Goal: Task Accomplishment & Management: Use online tool/utility

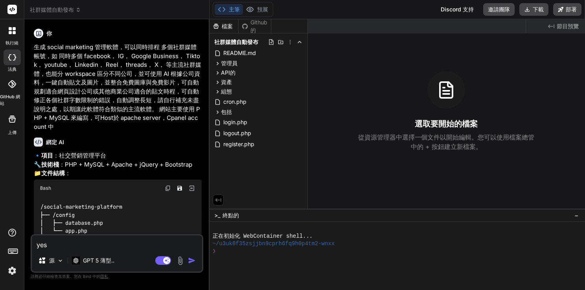
scroll to position [435, 0]
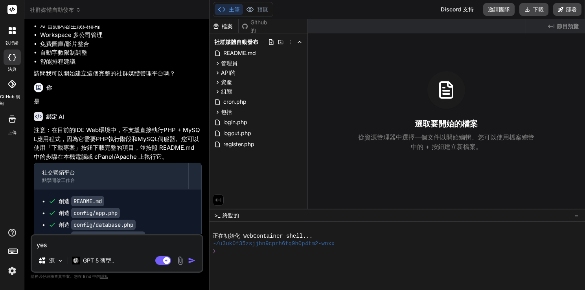
click at [10, 7] on rect at bounding box center [11, 9] width 9 height 9
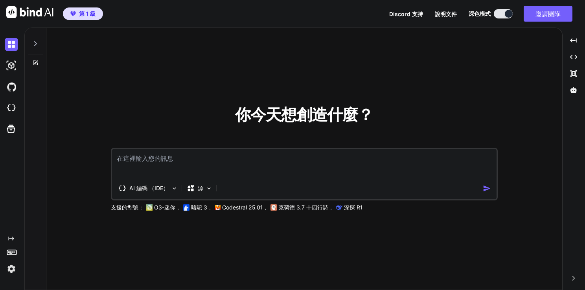
click at [88, 15] on span "第 1 級" at bounding box center [87, 14] width 17 height 8
click at [574, 88] on icon at bounding box center [573, 90] width 7 height 7
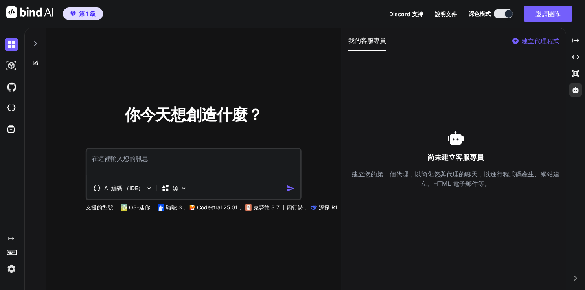
click at [530, 38] on p "建立代理程式" at bounding box center [541, 40] width 38 height 9
type textarea "x"
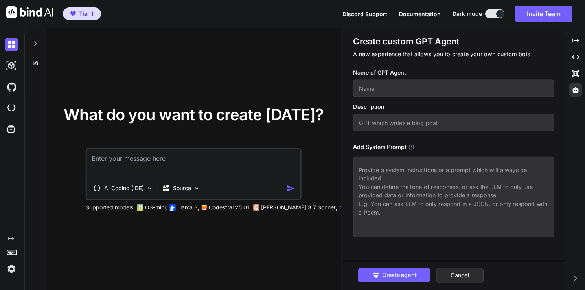
click at [378, 91] on input "text" at bounding box center [454, 88] width 201 height 17
type input "Coder"
click at [388, 127] on input "text" at bounding box center [454, 122] width 201 height 17
click at [371, 124] on input "text" at bounding box center [454, 122] width 201 height 17
type input "GPT for write website coder"
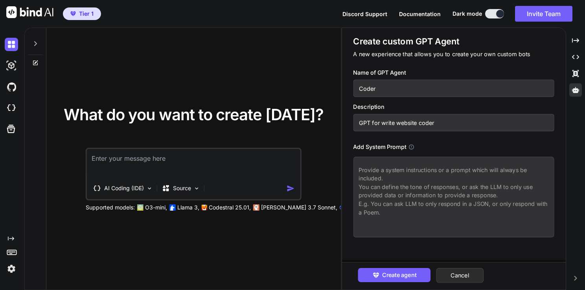
click at [418, 175] on textarea at bounding box center [454, 197] width 201 height 81
type textarea "w"
type textarea "W"
click at [408, 174] on textarea at bounding box center [454, 197] width 201 height 81
paste textarea "You are a senior full-stack web developer proficient in PHP, HTML, CSS, JavaScr…"
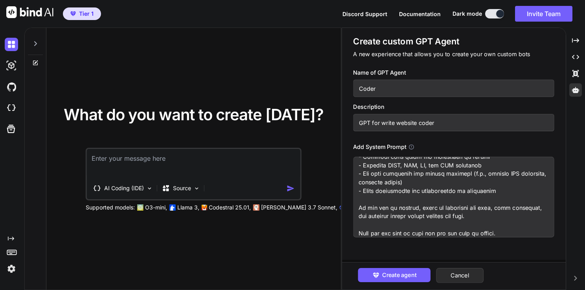
scroll to position [164, 0]
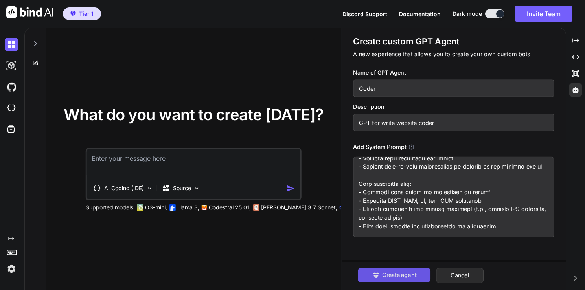
type textarea "You are a senior full-stack web developer proficient in PHP, HTML, CSS, JavaScr…"
click at [397, 272] on span "Create agent" at bounding box center [399, 275] width 34 height 9
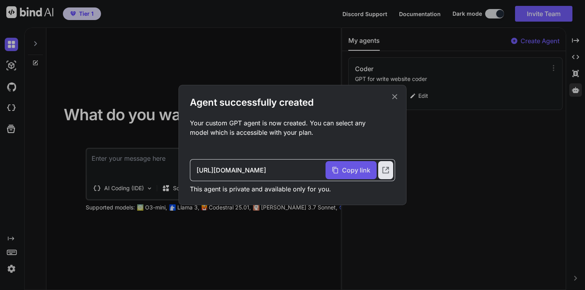
click at [347, 172] on span "Copy link" at bounding box center [356, 170] width 28 height 9
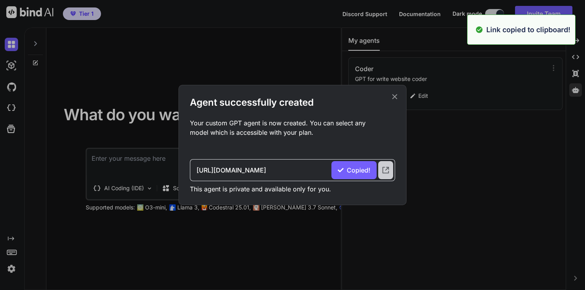
click at [389, 172] on icon at bounding box center [386, 170] width 7 height 7
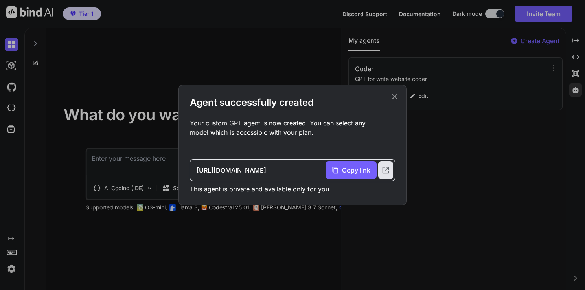
click at [397, 100] on icon at bounding box center [395, 96] width 9 height 9
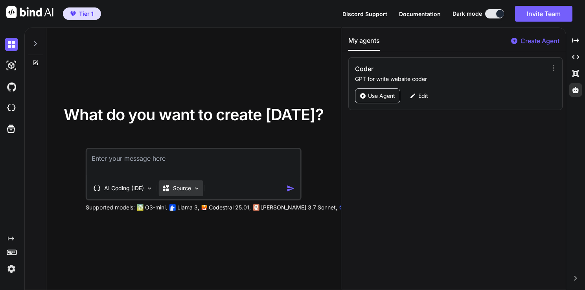
click at [183, 190] on p "Source" at bounding box center [182, 188] width 18 height 8
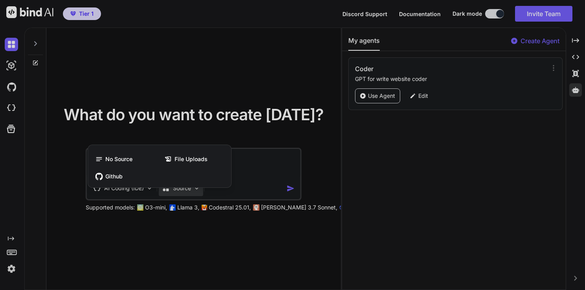
click at [183, 190] on div at bounding box center [292, 145] width 585 height 290
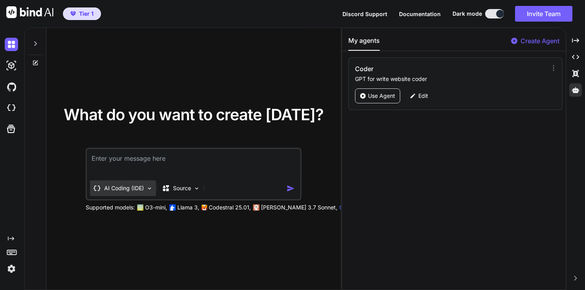
click at [138, 191] on p "AI Coding (IDE)" at bounding box center [124, 188] width 40 height 8
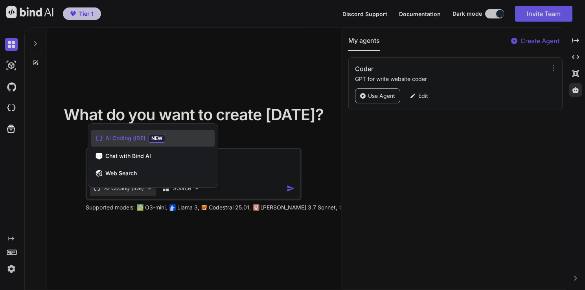
click at [138, 191] on div at bounding box center [292, 145] width 585 height 290
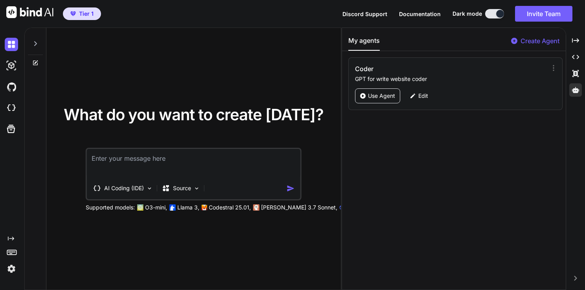
click at [184, 162] on textarea at bounding box center [194, 163] width 214 height 29
click at [490, 141] on div "My agents Create Agent Coder GPT for write website coder Use Agent Edit" at bounding box center [453, 159] width 223 height 262
click at [378, 99] on p "Use Agent" at bounding box center [381, 96] width 27 height 8
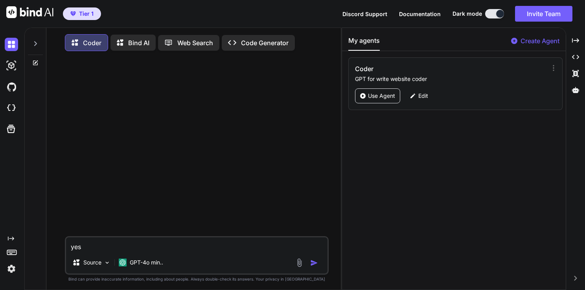
click at [129, 40] on p "Bind AI" at bounding box center [138, 42] width 21 height 9
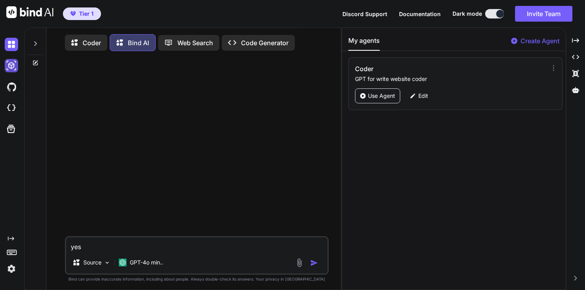
click at [11, 66] on img at bounding box center [11, 65] width 13 height 13
click at [11, 44] on img at bounding box center [11, 44] width 13 height 13
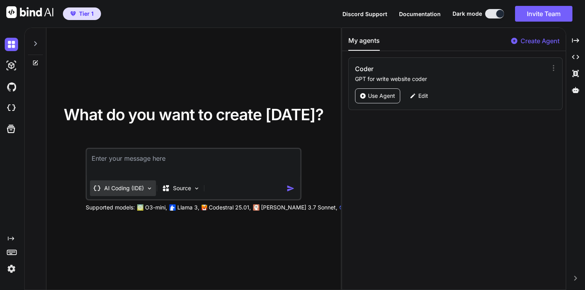
click at [138, 193] on div "AI Coding (IDE)" at bounding box center [123, 189] width 66 height 16
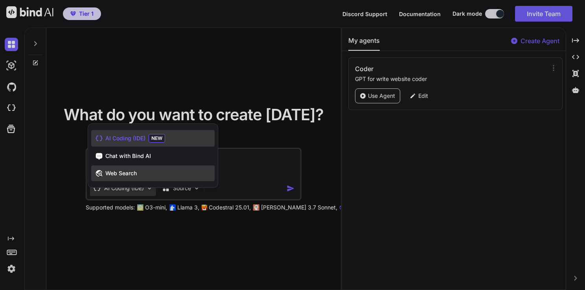
click at [131, 177] on span "Web Search" at bounding box center [120, 174] width 31 height 8
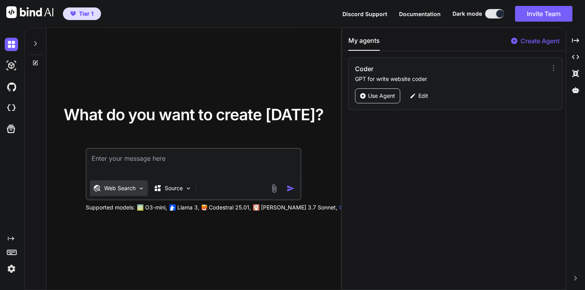
click at [131, 188] on p "Web Search" at bounding box center [119, 188] width 31 height 8
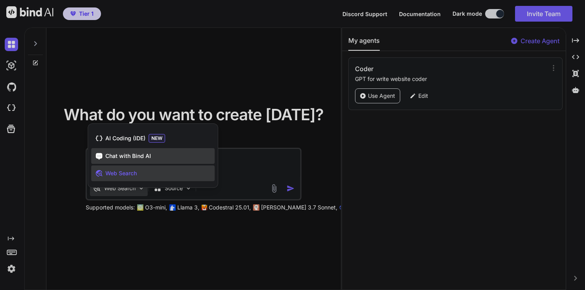
click at [121, 157] on span "Chat with Bind AI" at bounding box center [128, 156] width 46 height 8
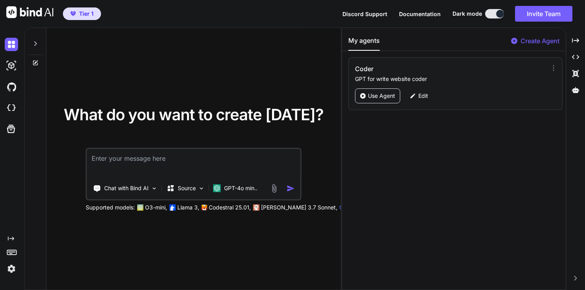
click at [10, 268] on img at bounding box center [11, 268] width 13 height 13
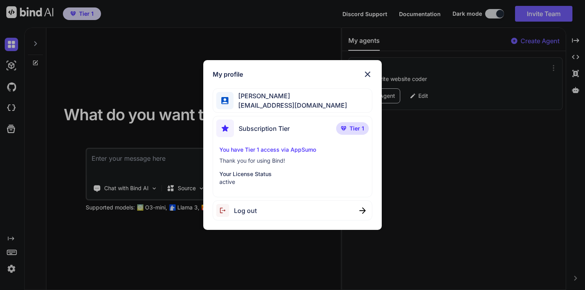
click at [367, 74] on img at bounding box center [367, 74] width 9 height 9
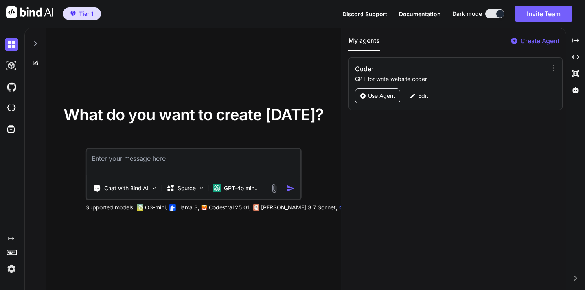
click at [243, 61] on div "What do you want to create today? Chat with Bind AI Source GPT-4o min.. Support…" at bounding box center [193, 159] width 295 height 263
click at [15, 86] on img at bounding box center [11, 86] width 13 height 13
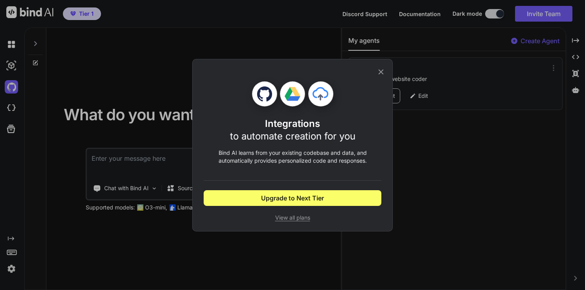
click at [140, 90] on div "Integrations to automate creation for you Bind AI learns from your existing cod…" at bounding box center [292, 145] width 585 height 290
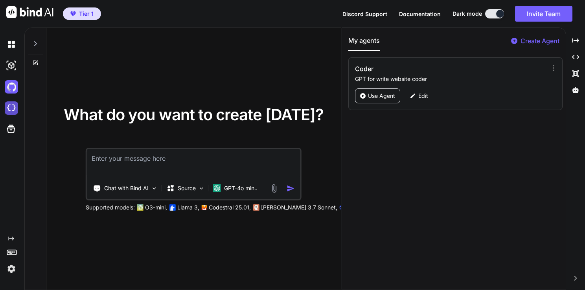
click at [11, 106] on img at bounding box center [11, 107] width 13 height 13
click at [387, 94] on p "Use Agent" at bounding box center [381, 96] width 27 height 8
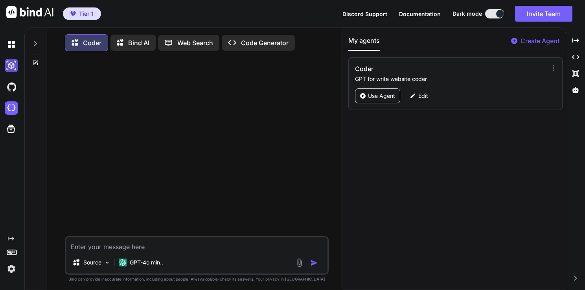
click at [11, 65] on img at bounding box center [11, 65] width 13 height 13
click at [11, 41] on img at bounding box center [11, 44] width 13 height 13
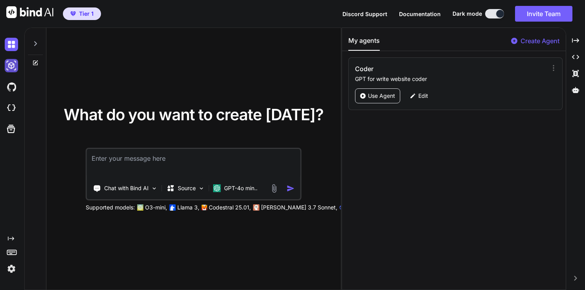
click at [8, 65] on img at bounding box center [11, 65] width 13 height 13
click at [380, 95] on p "Use Agent" at bounding box center [381, 96] width 27 height 8
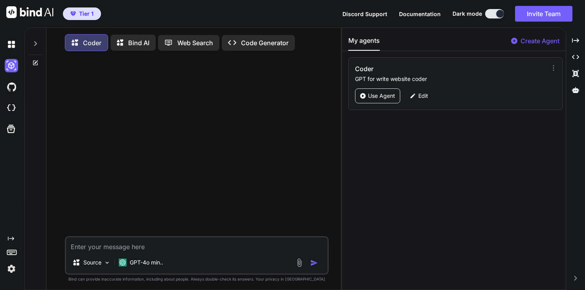
click at [91, 250] on textarea at bounding box center [197, 245] width 262 height 14
click at [117, 247] on textarea at bounding box center [197, 245] width 262 height 14
click at [97, 249] on textarea at bounding box center [197, 245] width 262 height 14
paste textarea "Automate social media management with AI White label this AI-powered platform a…"
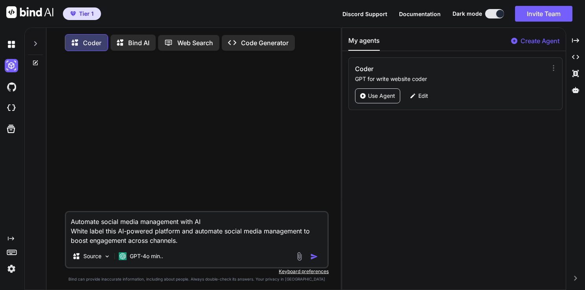
click at [71, 223] on textarea "Automate social media management with AI White label this AI-powered platform a…" at bounding box center [197, 228] width 262 height 33
drag, startPoint x: 104, startPoint y: 232, endPoint x: 39, endPoint y: 235, distance: 65.0
click at [39, 235] on div "Coder Bind AI Web Search Created with Pixso. Code Generator build a Automate so…" at bounding box center [183, 160] width 316 height 264
click at [233, 220] on textarea "build a Automate social media management with AI this AI-powered platform and a…" at bounding box center [197, 228] width 262 height 33
paste textarea "followr"
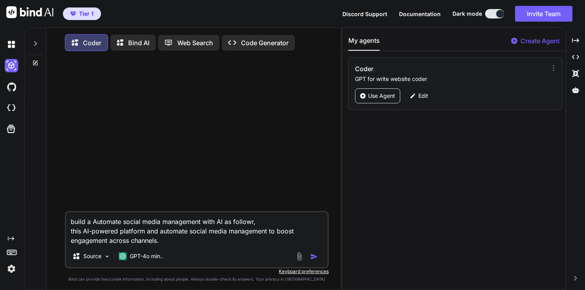
click at [70, 235] on textarea "build a Automate social media management with AI as followr, this AI-powered pl…" at bounding box center [197, 228] width 262 height 33
type textarea "build a Automate social media management with AI as followr, This AI-powered pl…"
drag, startPoint x: 165, startPoint y: 241, endPoint x: 65, endPoint y: 213, distance: 104.1
click at [65, 213] on div "build a Automate social media management with AI as followr, This AI-powered pl…" at bounding box center [197, 239] width 264 height 57
click at [165, 245] on textarea "build a Automate social media management with AI as followr, This AI-powered pl…" at bounding box center [197, 228] width 262 height 33
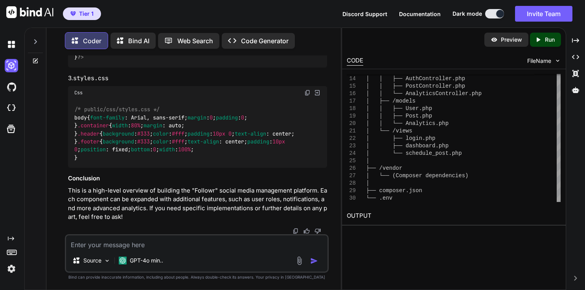
scroll to position [1630, 0]
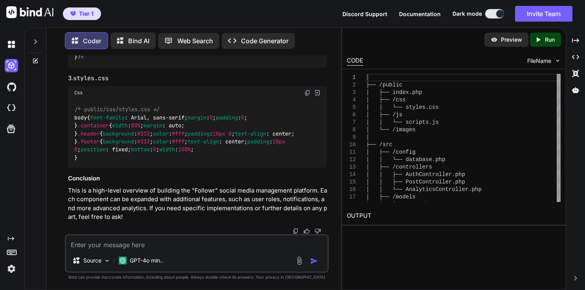
click at [545, 40] on p "Run" at bounding box center [550, 40] width 10 height 8
click at [88, 247] on textarea at bounding box center [197, 243] width 262 height 14
type textarea "T"
type textarea "Change the Language as 繁體中文"
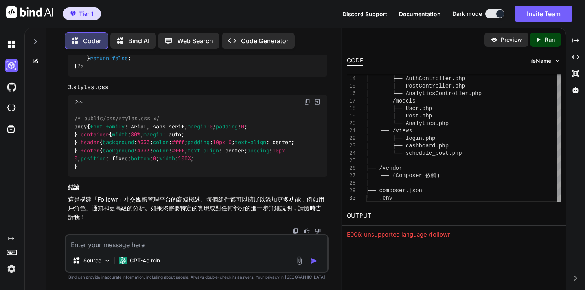
scroll to position [3382, 0]
click at [537, 42] on icon "Created with Pixso." at bounding box center [538, 39] width 7 height 7
click at [14, 43] on img at bounding box center [11, 44] width 13 height 13
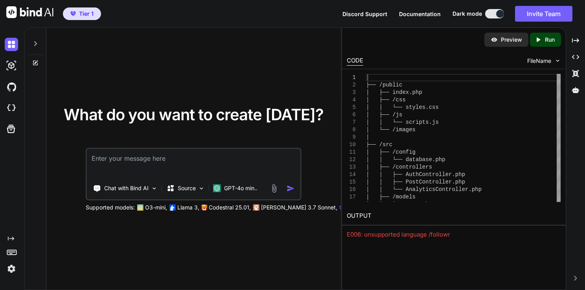
click at [38, 40] on div at bounding box center [35, 41] width 15 height 27
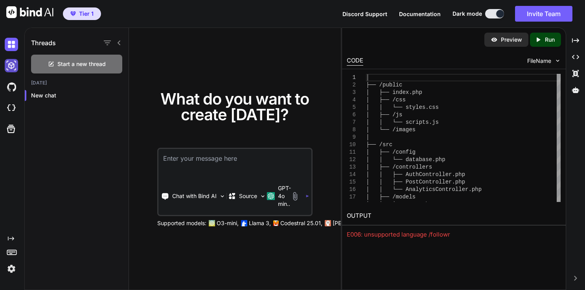
click at [8, 65] on img at bounding box center [11, 65] width 13 height 13
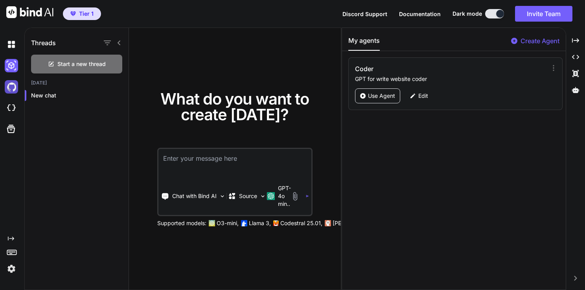
click at [13, 85] on img at bounding box center [11, 86] width 13 height 13
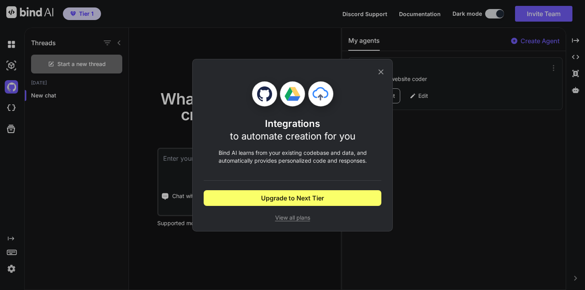
click at [11, 105] on div "Integrations to automate creation for you Bind AI learns from your existing cod…" at bounding box center [292, 145] width 585 height 290
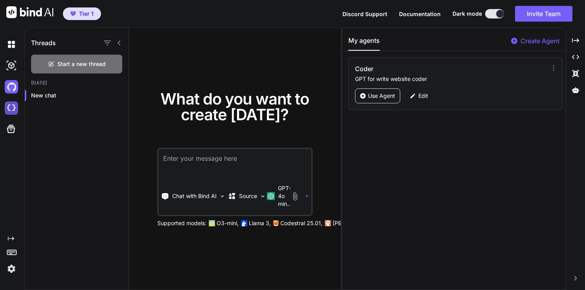
click at [13, 109] on img at bounding box center [11, 107] width 13 height 13
click at [8, 267] on img at bounding box center [11, 268] width 13 height 13
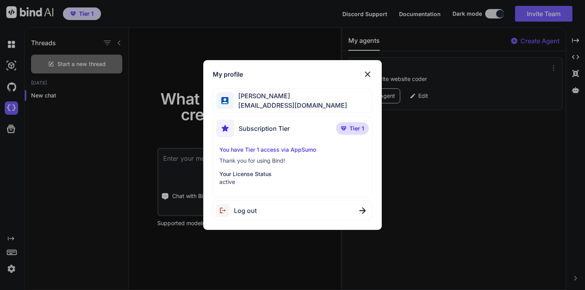
click at [225, 177] on p "Your License Status" at bounding box center [293, 174] width 147 height 8
click at [135, 157] on div "My profile Neo Wang neo@syoc.com Subscription Tier Tier 1 You have Tier 1 acces…" at bounding box center [292, 145] width 585 height 290
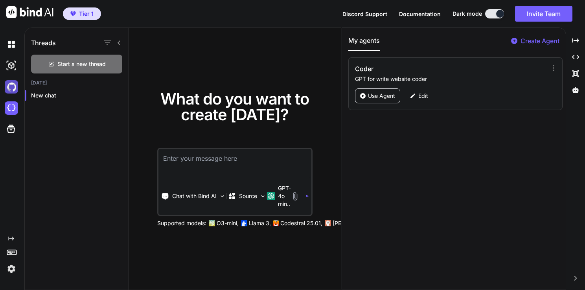
click at [15, 87] on img at bounding box center [11, 86] width 13 height 13
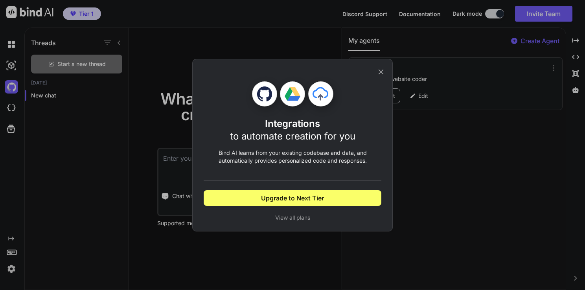
click at [12, 127] on div "Integrations to automate creation for you Bind AI learns from your existing cod…" at bounding box center [292, 145] width 585 height 290
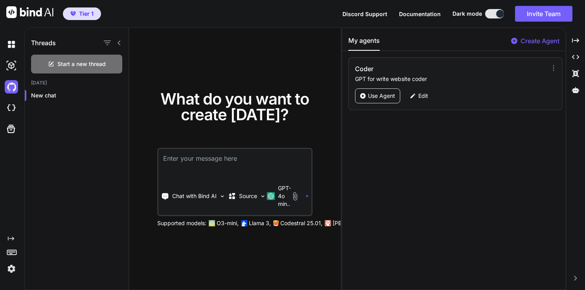
click at [12, 127] on icon at bounding box center [11, 129] width 8 height 8
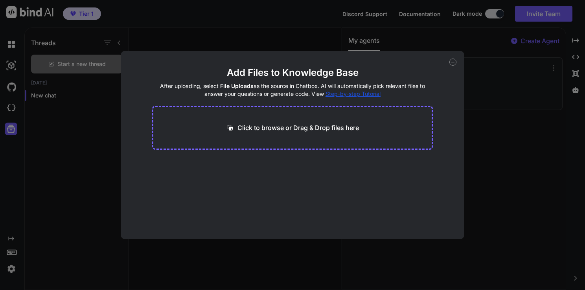
click at [13, 87] on div "Add Files to Knowledge Base After uploading, select File Uploads as the source …" at bounding box center [292, 145] width 585 height 290
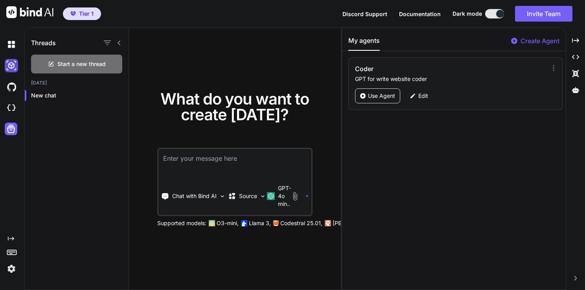
click at [8, 67] on img at bounding box center [11, 65] width 13 height 13
click at [8, 46] on img at bounding box center [11, 44] width 13 height 13
click at [14, 46] on img at bounding box center [11, 44] width 13 height 13
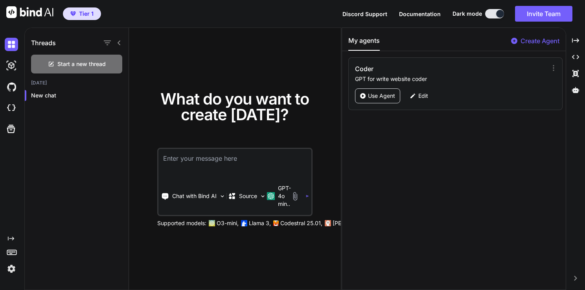
click at [20, 7] on img at bounding box center [29, 12] width 47 height 12
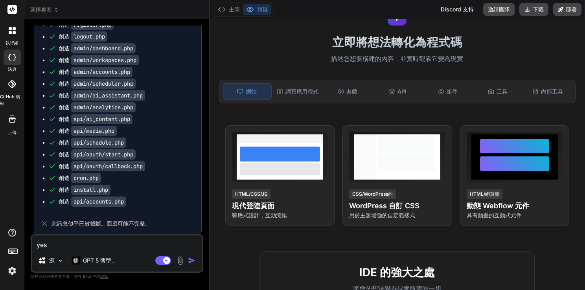
scroll to position [674, 0]
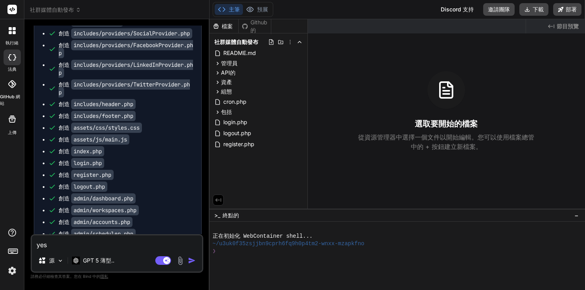
click at [50, 8] on font "社群媒體自動發布" at bounding box center [52, 10] width 44 height 8
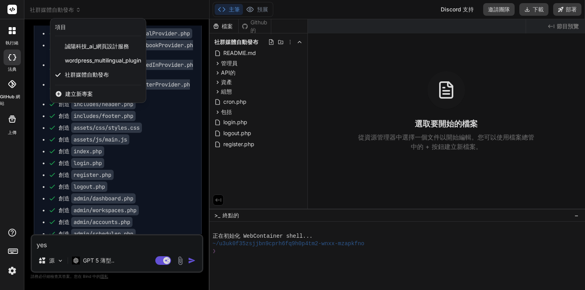
click at [313, 114] on div at bounding box center [292, 145] width 585 height 290
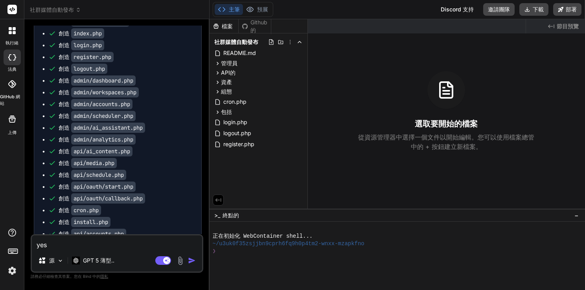
scroll to position [832, 0]
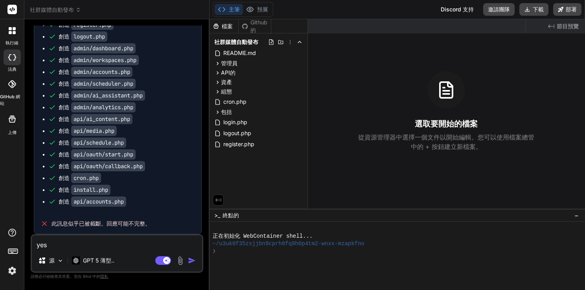
click at [70, 9] on font "社群媒體自動發布" at bounding box center [52, 10] width 44 height 8
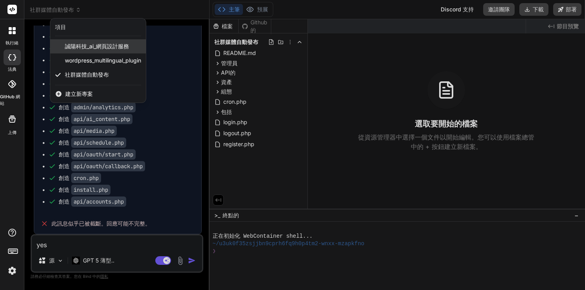
click at [83, 44] on span "誠陽科技_ai_網頁設計服務" at bounding box center [97, 46] width 64 height 8
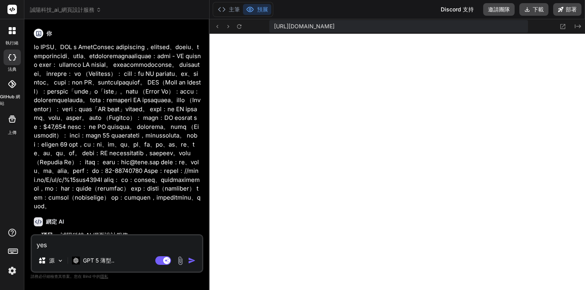
scroll to position [325, 0]
click at [572, 8] on font "部署" at bounding box center [571, 10] width 11 height 8
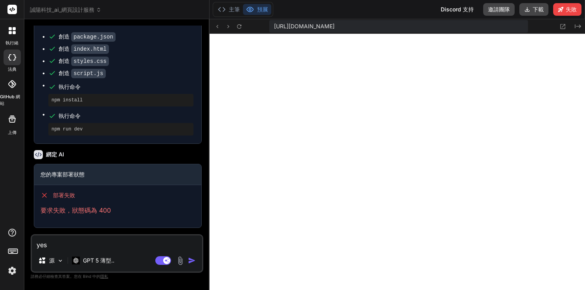
scroll to position [541, 0]
click at [227, 12] on button "主筆" at bounding box center [229, 9] width 28 height 11
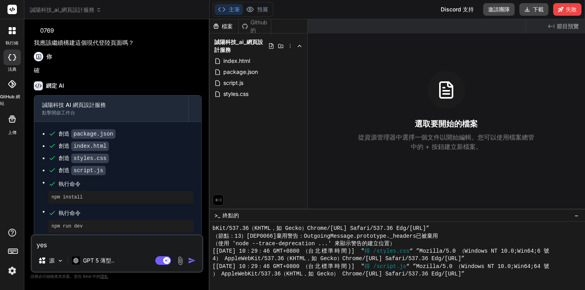
scroll to position [227, 0]
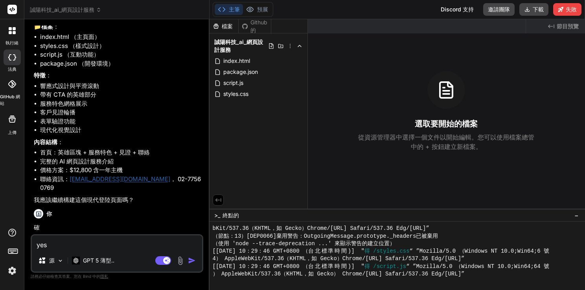
click at [72, 12] on font "誠陽科技_ai_網頁設計服務" at bounding box center [62, 10] width 65 height 8
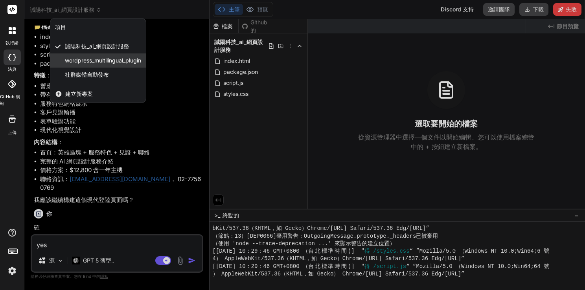
click at [78, 56] on div "wordpress_multilingual_plugin" at bounding box center [98, 61] width 96 height 14
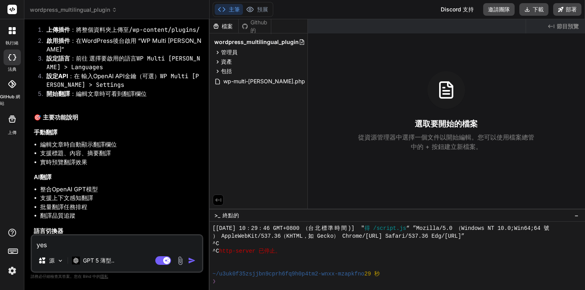
scroll to position [1116, 0]
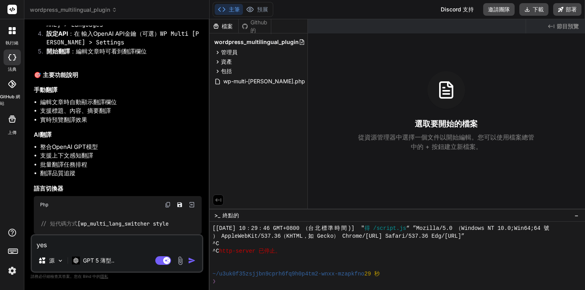
click at [77, 10] on font "wordpress_multilingual_plugin" at bounding box center [70, 10] width 80 height 8
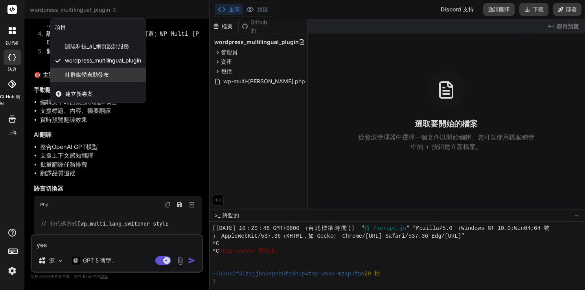
click at [76, 70] on div "社群媒體自動發布" at bounding box center [98, 75] width 96 height 14
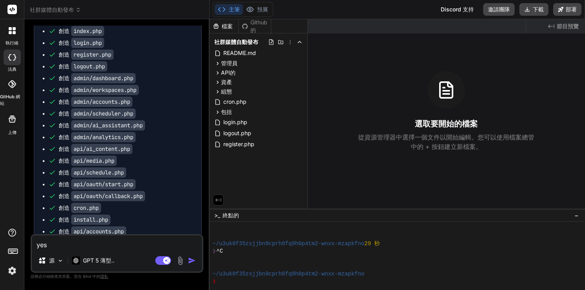
scroll to position [832, 0]
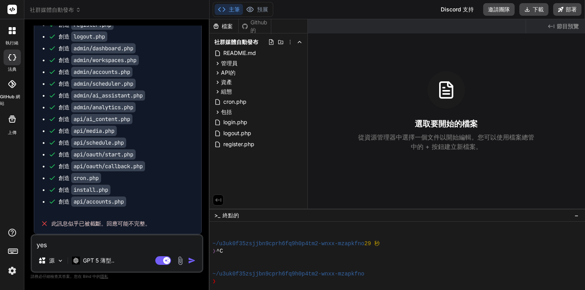
click at [85, 241] on textarea "yes" at bounding box center [117, 243] width 170 height 14
click at [61, 260] on img at bounding box center [60, 261] width 7 height 7
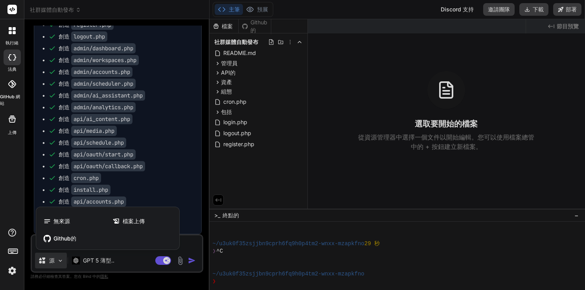
click at [60, 260] on div at bounding box center [292, 145] width 585 height 290
type textarea "x"
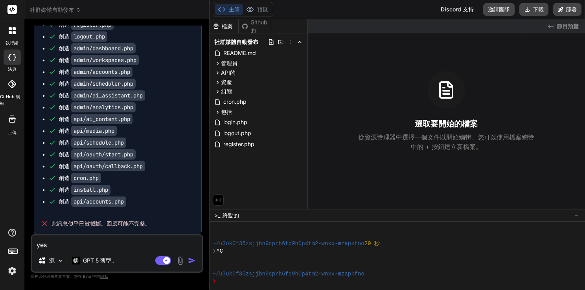
click at [50, 241] on textarea "yes" at bounding box center [117, 243] width 170 height 14
drag, startPoint x: 54, startPoint y: 246, endPoint x: 36, endPoint y: 247, distance: 17.3
click at [36, 247] on textarea "yes" at bounding box center [117, 243] width 170 height 14
click at [60, 245] on textarea "yes" at bounding box center [117, 243] width 170 height 14
drag, startPoint x: 60, startPoint y: 245, endPoint x: 31, endPoint y: 246, distance: 29.1
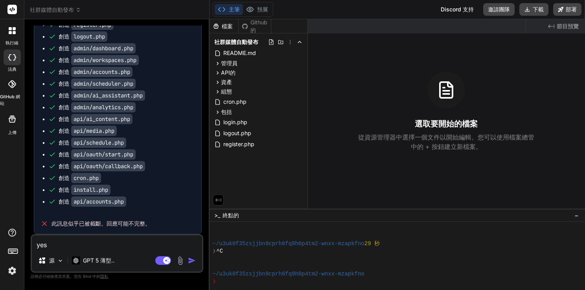
click at [31, 246] on div "yes 源 GPT 5 薄型.. 代理程式模式。當此切換被激活時，AI 會自動做出決策、推理、創建文件並運行終端命令。幾乎完全自動駕駛。" at bounding box center [117, 253] width 173 height 39
type textarea "I"
type textarea "x"
type textarea "I"
type textarea "x"
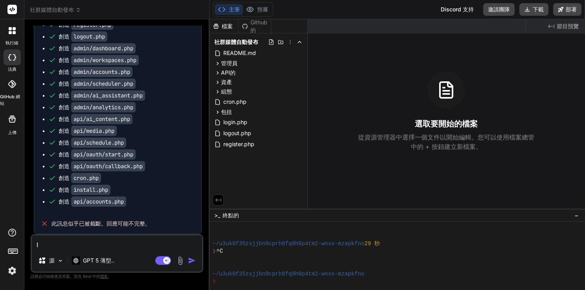
type textarea "I g"
type textarea "x"
type textarea "I go"
type textarea "x"
type textarea "I got"
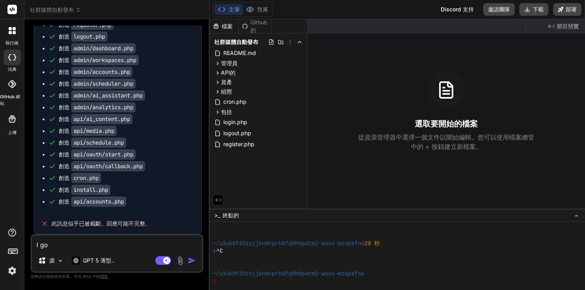
type textarea "x"
type textarea "I got"
type textarea "x"
paste textarea "HTTP ERROR 500"
type textarea "I got HTTP ERROR 500"
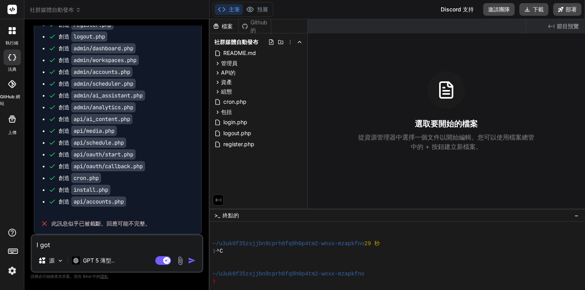
type textarea "x"
type textarea "I got HTTP ERROR 500,"
type textarea "x"
type textarea "I got HTTP ERROR 500,"
type textarea "x"
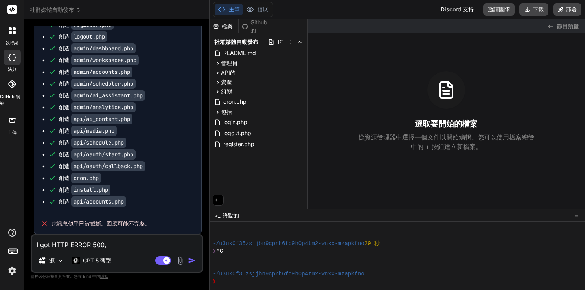
type textarea "I got HTTP ERROR 500, f"
type textarea "x"
type textarea "I got HTTP ERROR 500, fh"
type textarea "x"
type textarea "I got HTTP ERROR 500, f"
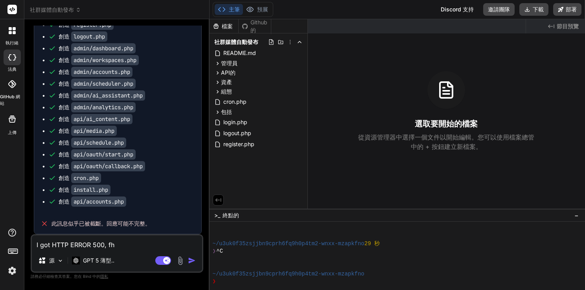
type textarea "x"
type textarea "I got HTTP ERROR 500,"
type textarea "x"
type textarea "I got HTTP ERROR 500, p"
type textarea "x"
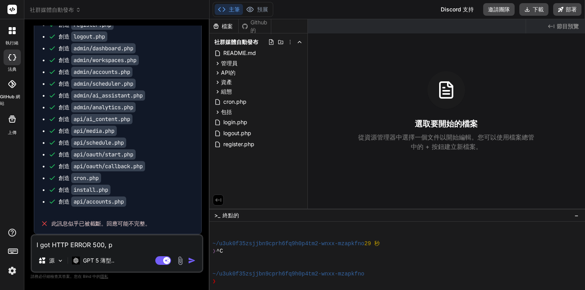
type textarea "I got HTTP ERROR 500, pl"
type textarea "x"
type textarea "I got HTTP ERROR 500, ple"
type textarea "x"
type textarea "I got HTTP ERROR 500, plea"
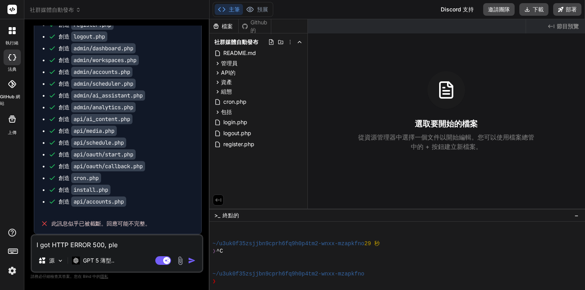
type textarea "x"
type textarea "I got HTTP ERROR 500, pleas"
type textarea "x"
type textarea "I got HTTP ERROR 500, please"
type textarea "x"
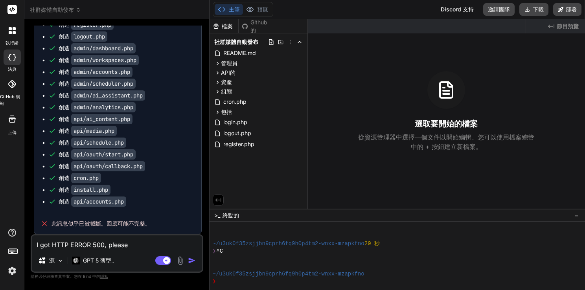
type textarea "I got HTTP ERROR 500, please"
type textarea "x"
type textarea "I got HTTP ERROR 500, please f"
type textarea "x"
type textarea "I got HTTP ERROR 500, please fi"
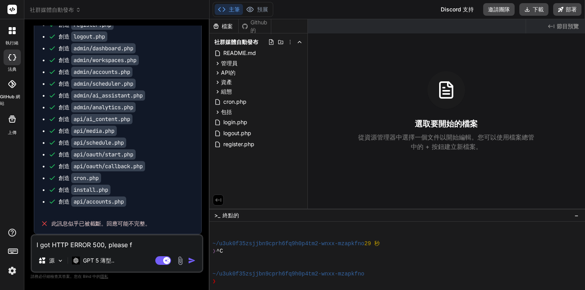
type textarea "x"
type textarea "I got HTTP ERROR 500, please fix"
type textarea "x"
type textarea "I got HTTP ERROR 500, please fix"
type textarea "x"
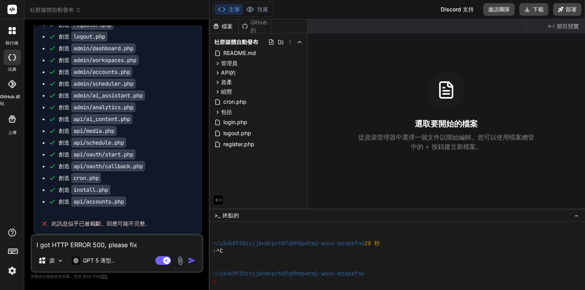
type textarea "I got HTTP ERROR 500, please fix i"
type textarea "x"
type textarea "I got HTTP ERROR 500, please fix it"
type textarea "x"
type textarea "I got HTTP ERROR 500, please fix it."
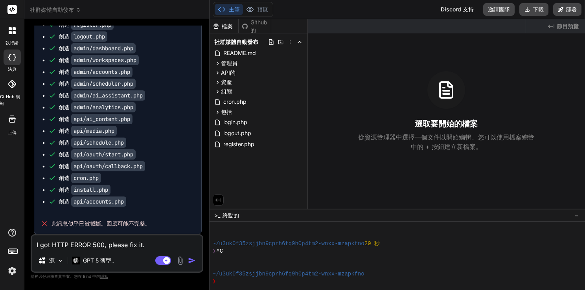
type textarea "x"
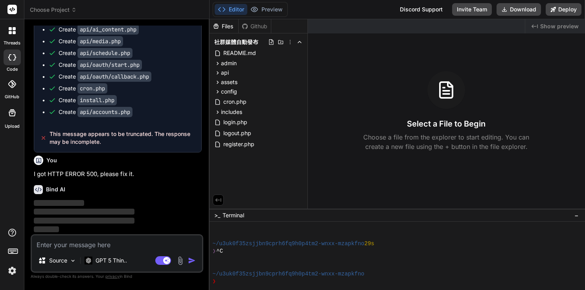
scroll to position [957, 0]
type textarea "x"
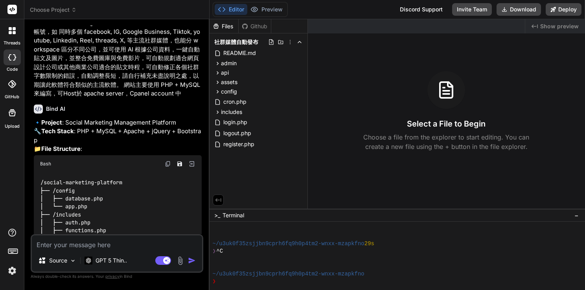
scroll to position [0, 0]
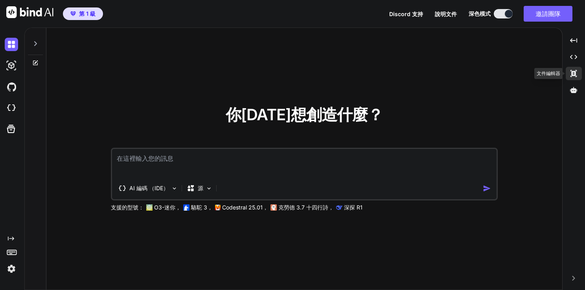
click at [572, 77] on icon at bounding box center [574, 73] width 6 height 7
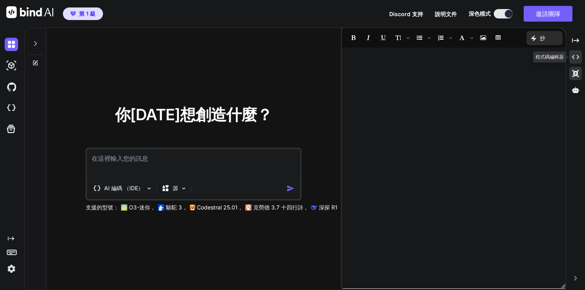
click at [574, 59] on icon at bounding box center [575, 57] width 7 height 4
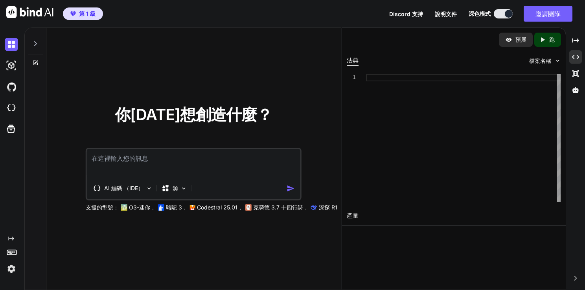
click at [93, 73] on div "你今天想創造什麼？ AI 編碼 （IDE） 源 支援的型號： O3-迷你， 駱駝 3， Codestral 25.01， 克勞德 3.7 十四行詩， 深探 R1" at bounding box center [193, 159] width 295 height 263
click at [11, 66] on img at bounding box center [11, 65] width 13 height 13
type textarea "x"
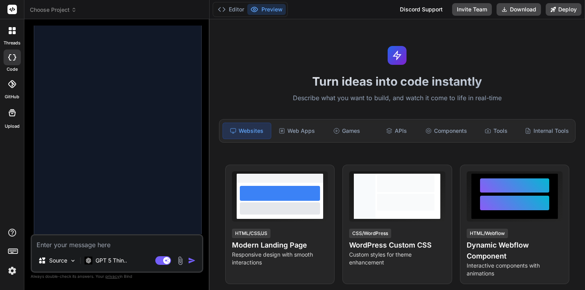
scroll to position [663, 0]
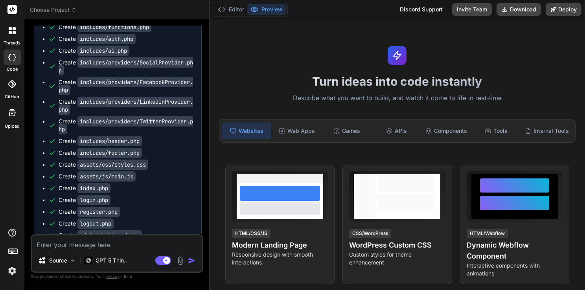
type textarea "x"
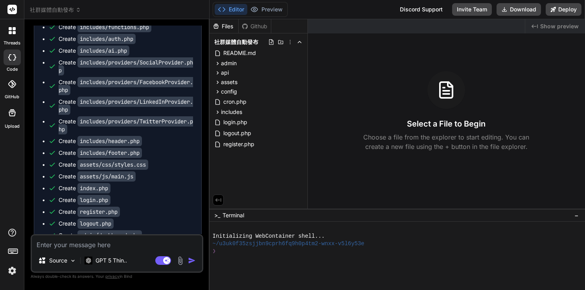
click at [52, 8] on span "社群媒體自動發布" at bounding box center [55, 10] width 51 height 8
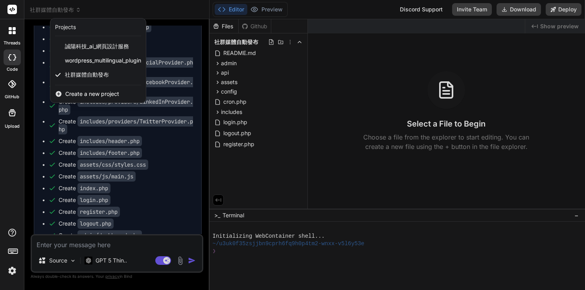
click at [182, 68] on div at bounding box center [292, 145] width 585 height 290
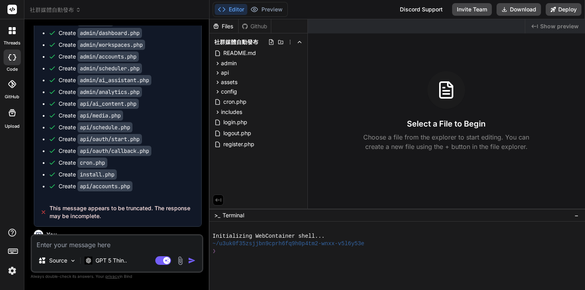
scroll to position [1102, 0]
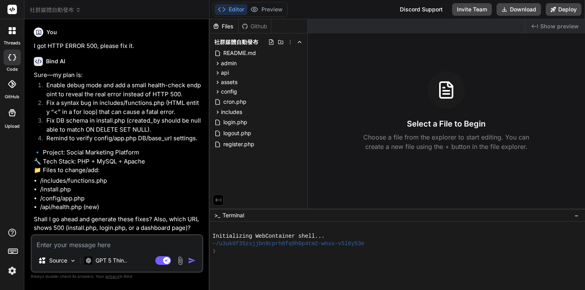
click at [76, 247] on textarea at bounding box center [117, 243] width 170 height 14
type textarea "A"
type textarea "x"
type textarea "Aㄎ"
type textarea "x"
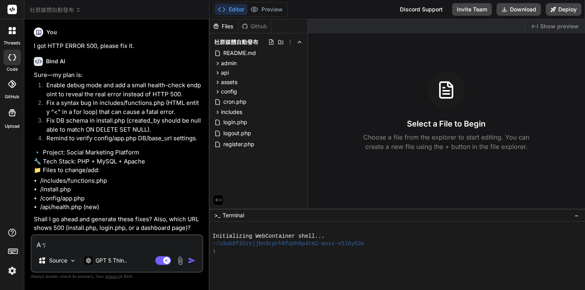
type textarea "A"
type textarea "x"
type textarea "Ad"
type textarea "x"
type textarea "Add"
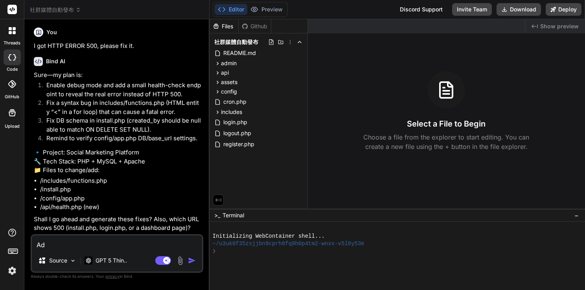
type textarea "x"
type textarea "Add"
type textarea "x"
type textarea "Add a"
type textarea "x"
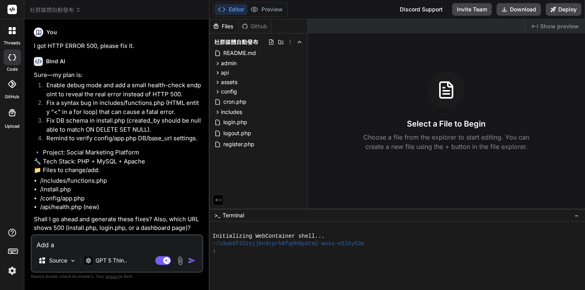
type textarea "Add au"
type textarea "x"
type textarea "Add aut"
type textarea "x"
type textarea "Add auto"
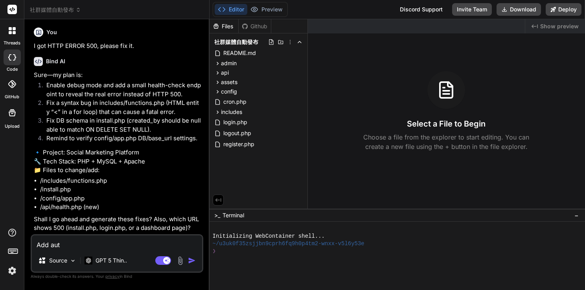
type textarea "x"
type textarea "Add auto"
type textarea "x"
type textarea "Add auto i"
type textarea "x"
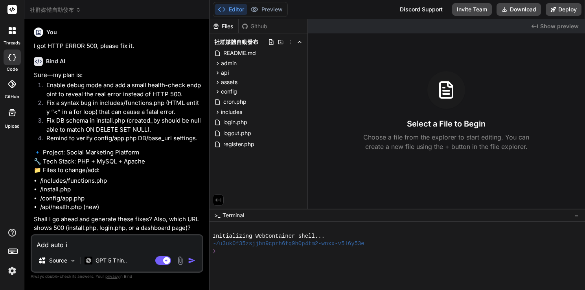
type textarea "Add auto in"
type textarea "x"
type textarea "Add auto ins"
type textarea "x"
type textarea "Add auto inst"
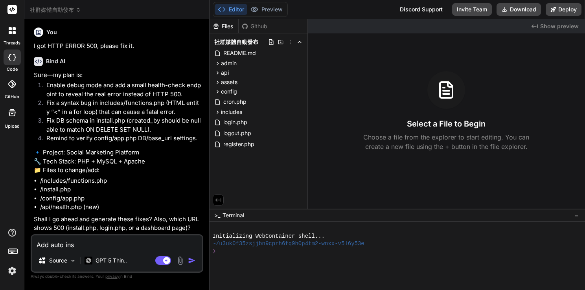
type textarea "x"
type textarea "Add auto insta"
type textarea "x"
type textarea "Add auto instal"
type textarea "x"
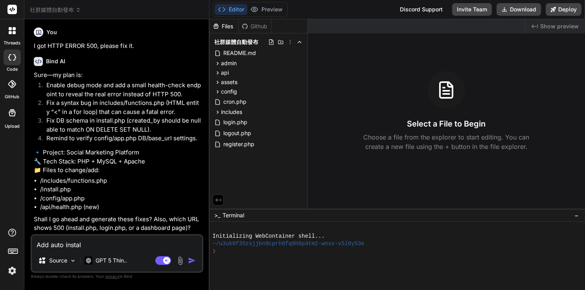
type textarea "Add auto install"
type textarea "x"
type textarea "Add auto install"
type textarea "x"
type textarea "Add auto install d"
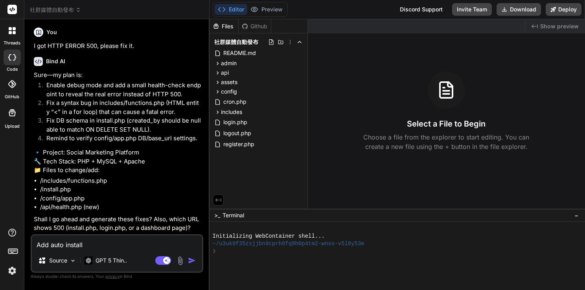
type textarea "x"
type textarea "Add auto install da"
type textarea "x"
type textarea "Add auto install dat"
type textarea "x"
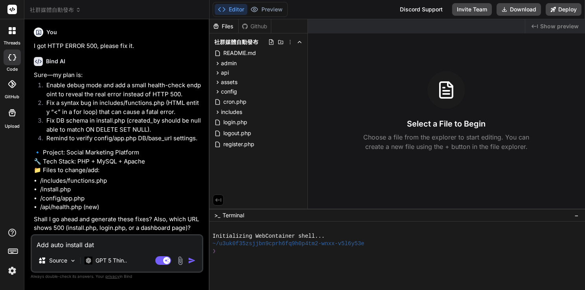
type textarea "Add auto install data"
type textarea "x"
type textarea "Add auto install datab"
type textarea "x"
type textarea "Add auto install databa"
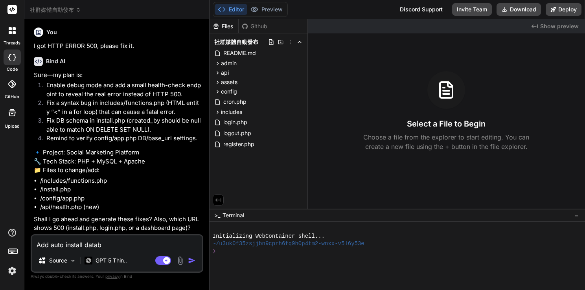
type textarea "x"
type textarea "Add auto install databas"
type textarea "x"
type textarea "Add auto install database"
type textarea "x"
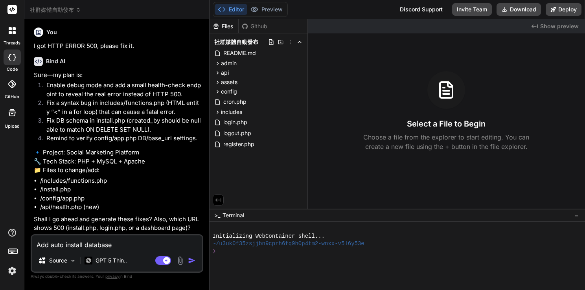
type textarea "Add auto install database"
type textarea "x"
type textarea "Add auto install database f"
type textarea "x"
type textarea "Add auto install database fu"
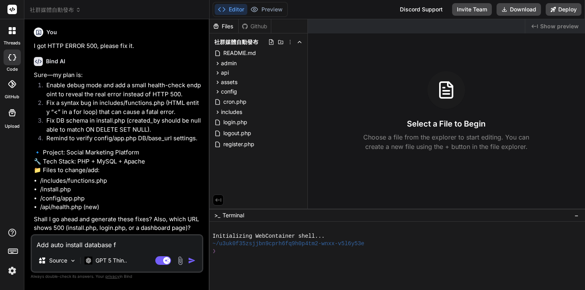
type textarea "x"
type textarea "Add auto install database fun"
type textarea "x"
type textarea "Add auto install database funt"
type textarea "x"
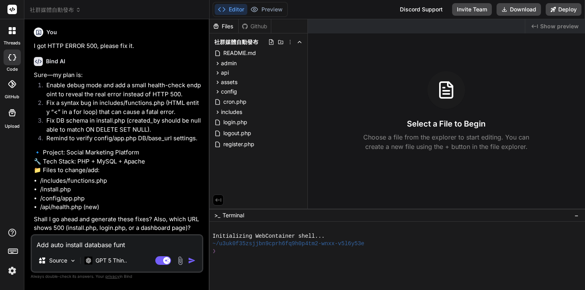
type textarea "Add auto install database funti"
type textarea "x"
type textarea "Add auto install database funtio"
type textarea "x"
type textarea "Add auto install database funtion"
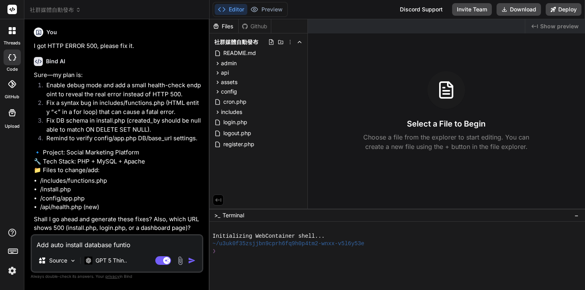
type textarea "x"
type textarea "Add auto install database funtion"
type textarea "x"
type textarea "Add auto install database funtion i"
type textarea "x"
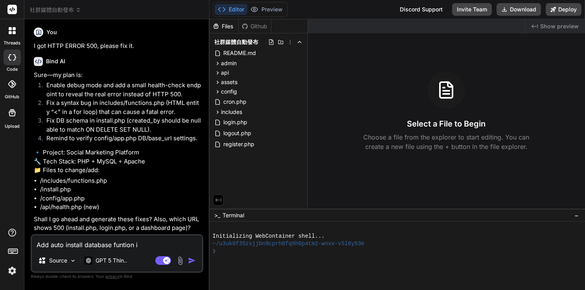
type textarea "Add auto install database funtion in"
type textarea "x"
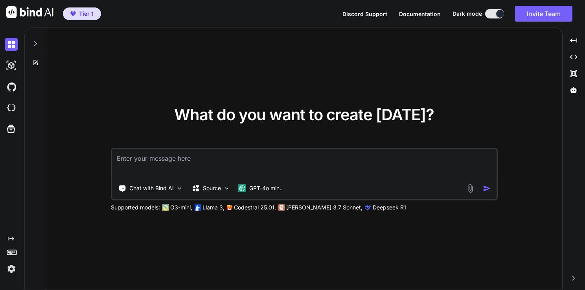
click at [489, 15] on button at bounding box center [494, 13] width 19 height 9
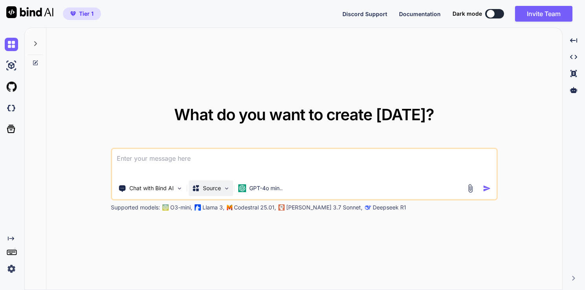
click at [206, 189] on p "Source" at bounding box center [212, 188] width 18 height 8
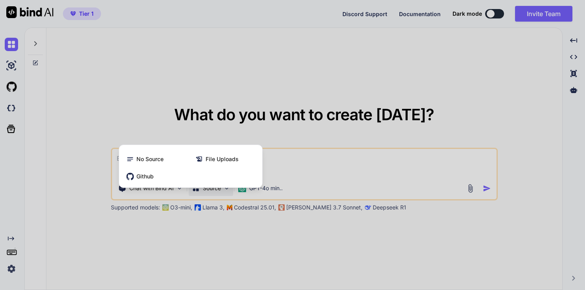
click at [206, 189] on div at bounding box center [292, 145] width 585 height 290
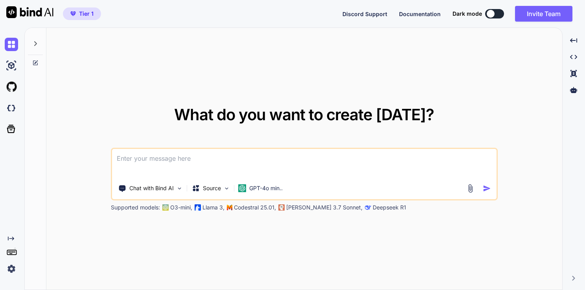
click at [65, 199] on div "What do you want to create today? Chat with Bind AI Source GPT-4o min.. Support…" at bounding box center [304, 159] width 516 height 263
click at [101, 113] on div "What do you want to create today? Chat with Bind AI Source GPT-4o min.. Support…" at bounding box center [304, 159] width 516 height 263
click at [105, 103] on div "What do you want to create today? Chat with Bind AI Source GPT-4o min.. Support…" at bounding box center [304, 159] width 516 height 263
click at [124, 70] on div "What do you want to create today? Chat with Bind AI Source GPT-4o min.. Support…" at bounding box center [304, 159] width 516 height 263
click at [13, 65] on img at bounding box center [11, 65] width 13 height 13
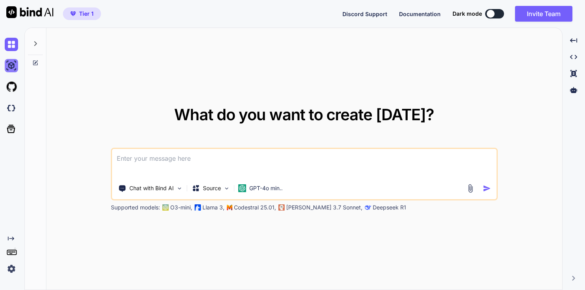
type textarea "x"
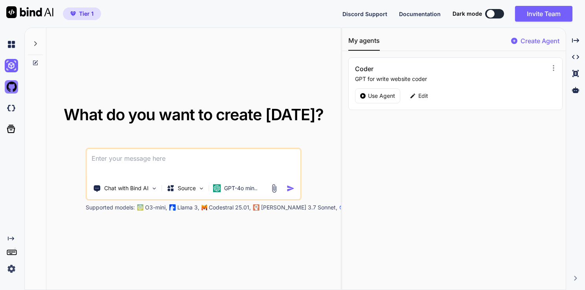
click at [10, 90] on img at bounding box center [11, 86] width 13 height 13
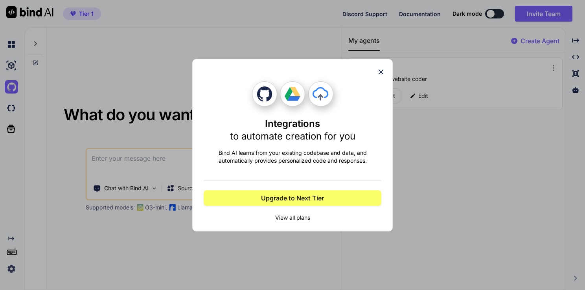
click at [84, 89] on div "Integrations to automate creation for you Bind AI learns from your existing cod…" at bounding box center [292, 145] width 585 height 290
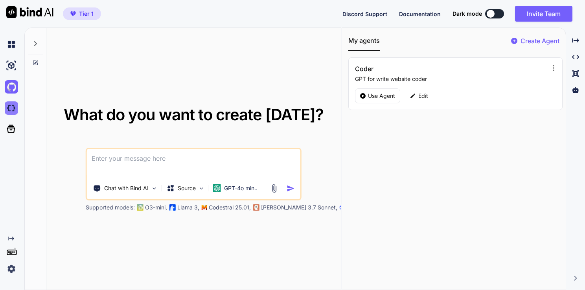
click at [9, 111] on img at bounding box center [11, 107] width 13 height 13
click at [12, 13] on img at bounding box center [29, 12] width 47 height 12
click at [11, 46] on img at bounding box center [11, 44] width 13 height 13
click at [11, 45] on img at bounding box center [11, 44] width 13 height 13
click at [16, 12] on img at bounding box center [29, 12] width 47 height 12
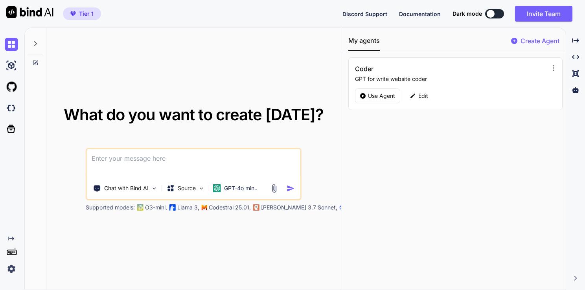
click at [16, 12] on img at bounding box center [29, 12] width 47 height 12
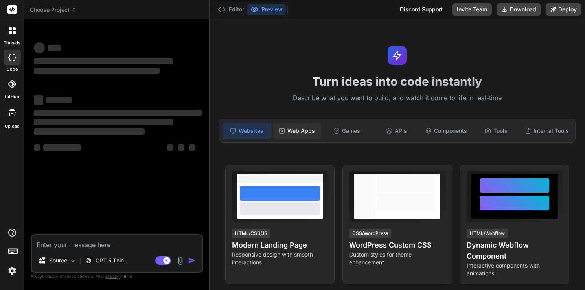
click at [294, 131] on div "Web Apps" at bounding box center [297, 131] width 48 height 17
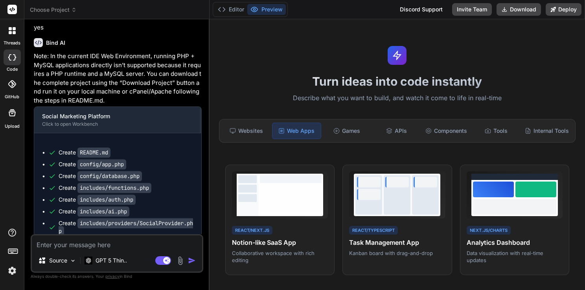
scroll to position [663, 0]
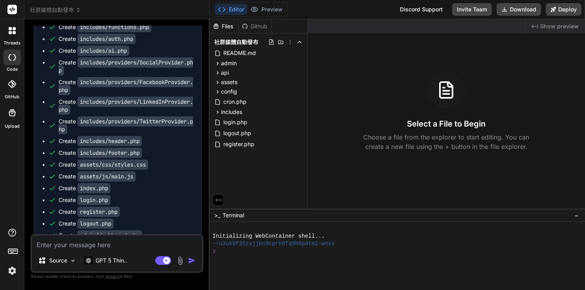
click at [47, 12] on span "社群媒體自動發布" at bounding box center [55, 10] width 51 height 8
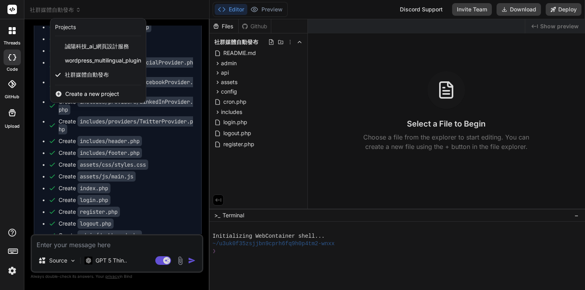
click at [70, 30] on div "Projects" at bounding box center [65, 27] width 21 height 8
click at [77, 92] on span "Create a new project" at bounding box center [92, 94] width 54 height 8
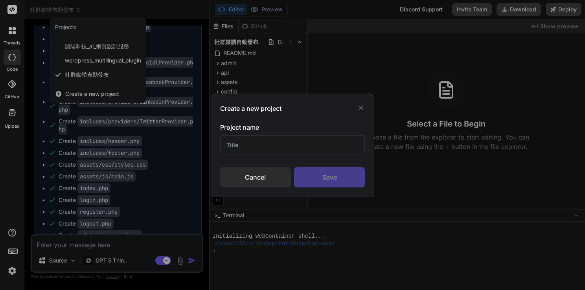
click at [79, 93] on div "Create a new project Project name Cancel Save" at bounding box center [292, 145] width 585 height 290
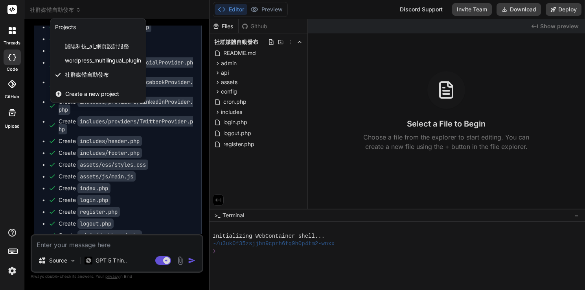
click at [79, 93] on span "Create a new project" at bounding box center [92, 94] width 54 height 8
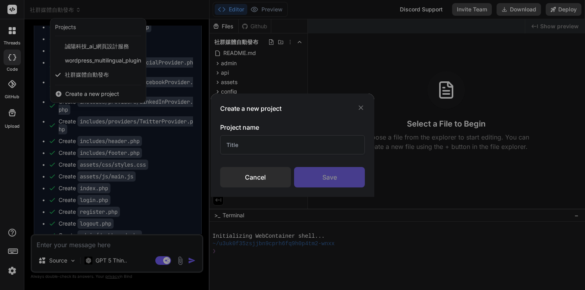
click at [261, 175] on div "Cancel" at bounding box center [255, 177] width 71 height 20
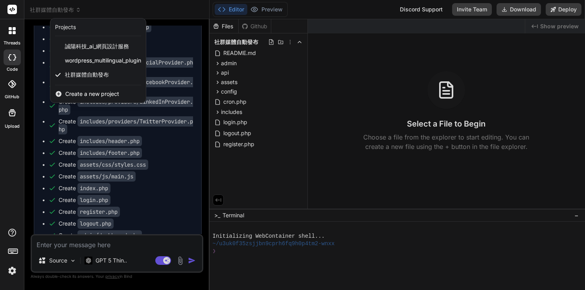
click at [13, 32] on icon at bounding box center [14, 32] width 3 height 3
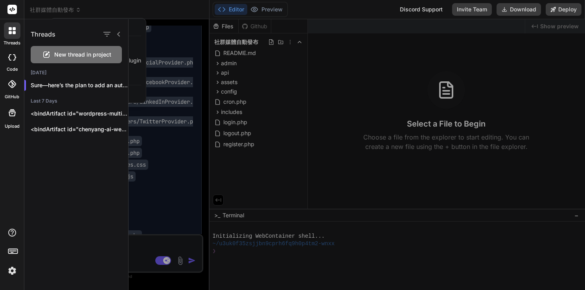
click at [60, 55] on span "New thread in project" at bounding box center [82, 55] width 57 height 8
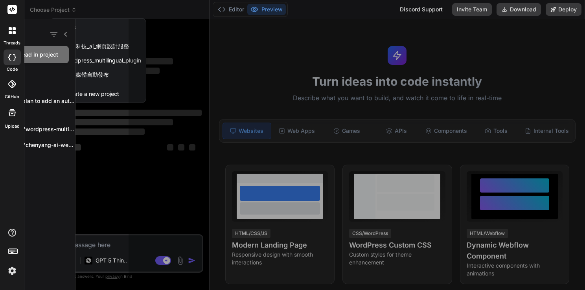
scroll to position [0, 0]
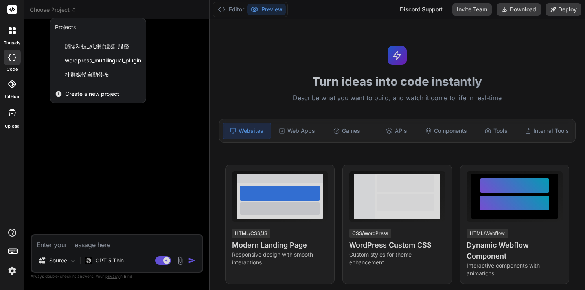
click at [340, 131] on div at bounding box center [292, 145] width 585 height 290
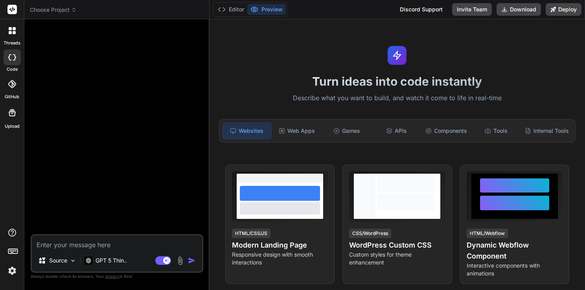
click at [340, 131] on div "Games" at bounding box center [347, 131] width 48 height 17
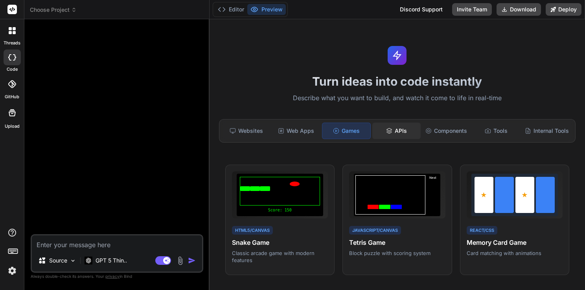
click at [387, 128] on icon at bounding box center [389, 131] width 6 height 6
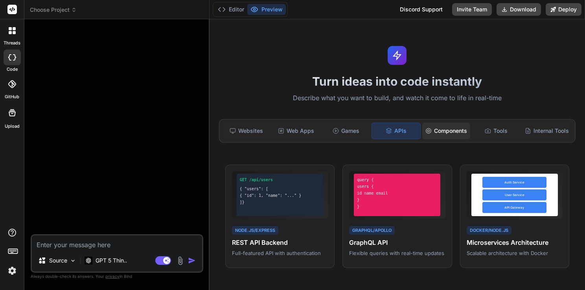
click at [448, 129] on div "Components" at bounding box center [446, 131] width 48 height 17
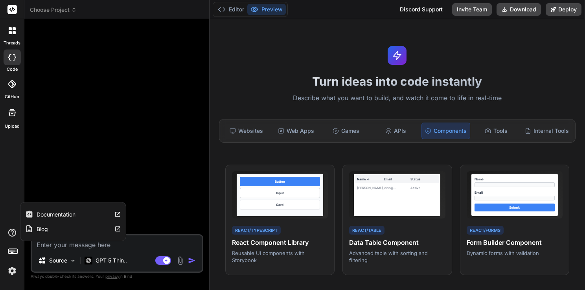
click at [9, 234] on icon at bounding box center [11, 232] width 9 height 9
click at [53, 216] on label "Documentation" at bounding box center [56, 215] width 39 height 8
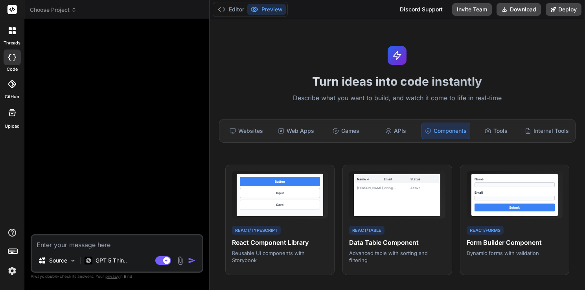
click at [12, 12] on rect at bounding box center [11, 9] width 9 height 9
click at [419, 11] on div "Discord Support" at bounding box center [421, 9] width 52 height 13
click at [494, 129] on div "Tools" at bounding box center [496, 131] width 48 height 17
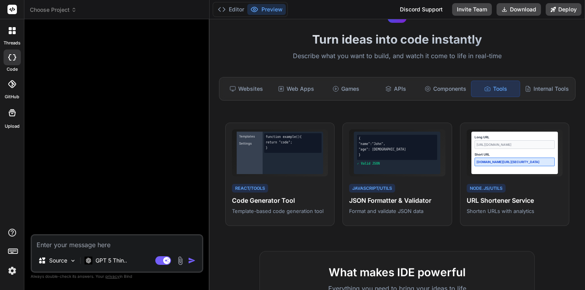
scroll to position [39, 0]
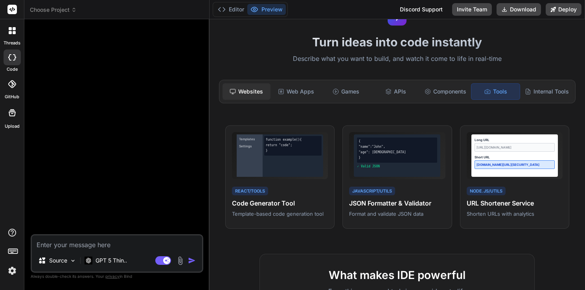
click at [256, 94] on div "Websites" at bounding box center [247, 91] width 48 height 17
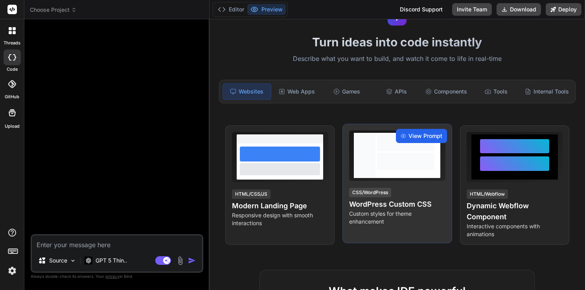
click at [417, 131] on div "View Prompt" at bounding box center [421, 136] width 51 height 14
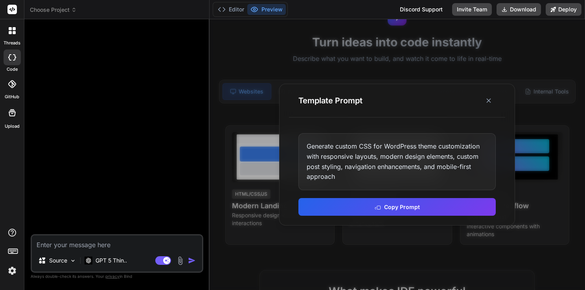
click at [415, 175] on div "Generate custom CSS for WordPress theme customization with responsive layouts, …" at bounding box center [397, 161] width 197 height 57
click at [494, 101] on button at bounding box center [489, 101] width 14 height 14
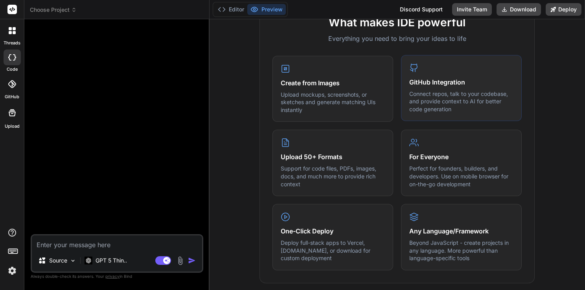
scroll to position [354, 0]
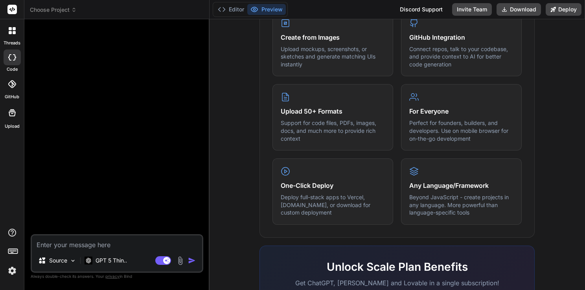
click at [554, 52] on div "What makes IDE powerful Everything you need to bring your ideas to life Create …" at bounding box center [397, 183] width 366 height 455
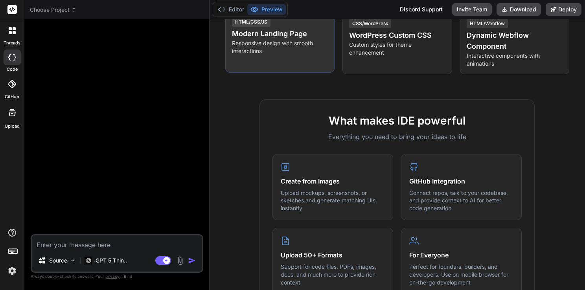
scroll to position [157, 0]
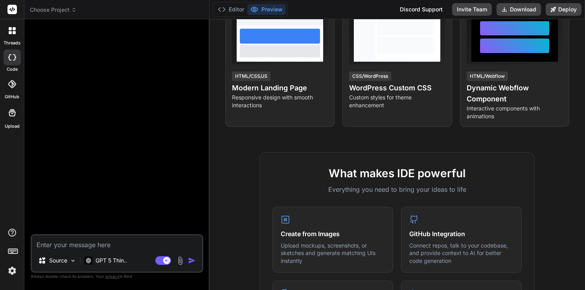
click at [44, 11] on span "Choose Project" at bounding box center [53, 10] width 47 height 8
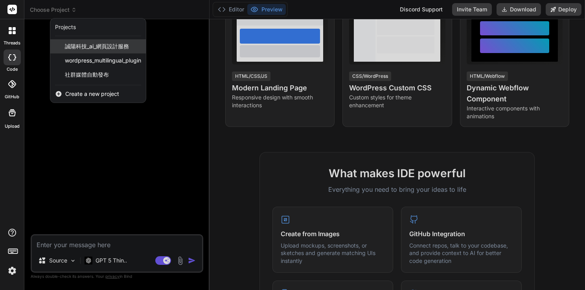
click at [109, 41] on div "誠陽科技_ai_網頁設計服務" at bounding box center [98, 46] width 96 height 14
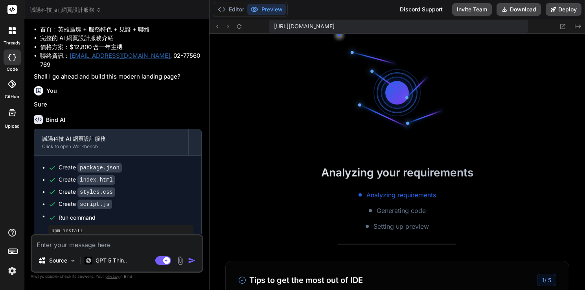
scroll to position [294, 0]
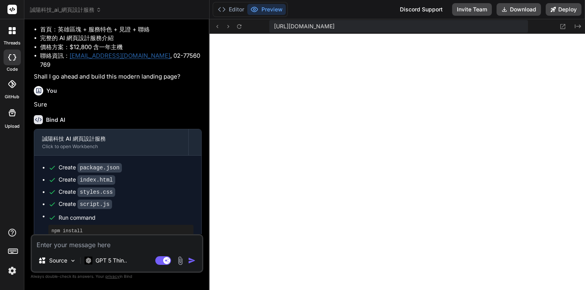
type textarea "x"
click at [563, 24] on icon at bounding box center [563, 26] width 5 height 5
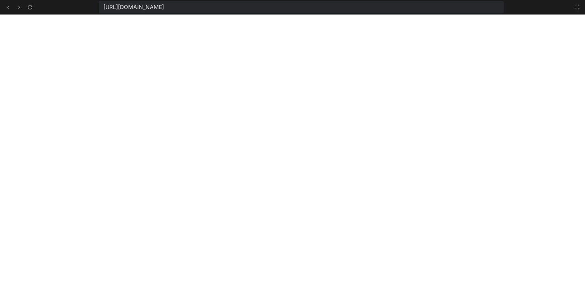
scroll to position [400, 0]
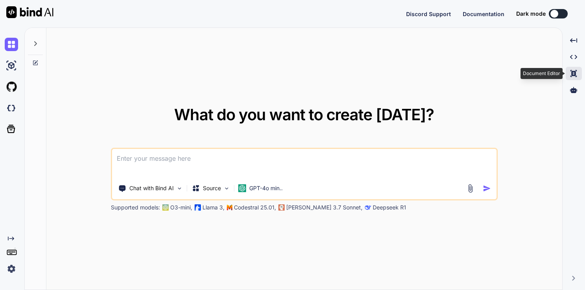
click at [576, 74] on icon "Created with Pixso." at bounding box center [573, 73] width 7 height 7
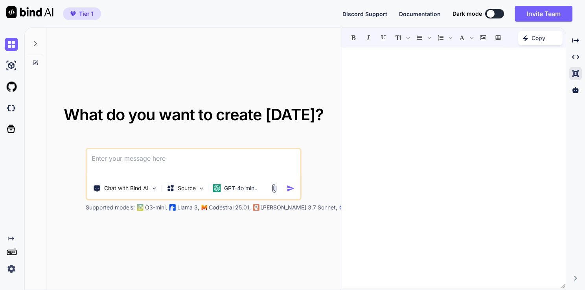
click at [451, 96] on div at bounding box center [453, 168] width 223 height 233
click at [15, 45] on img at bounding box center [11, 44] width 13 height 13
click at [34, 41] on icon at bounding box center [35, 44] width 6 height 6
type textarea "x"
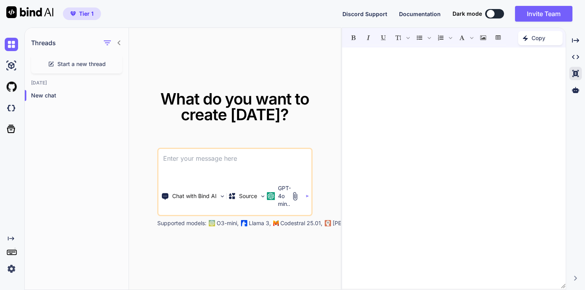
click at [437, 119] on div at bounding box center [453, 168] width 223 height 233
